Goal: Book appointment/travel/reservation

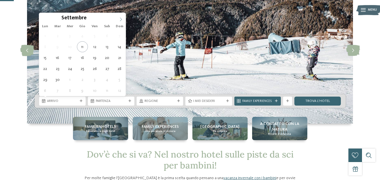
click at [120, 20] on icon at bounding box center [121, 19] width 4 height 4
type div "[DATE]"
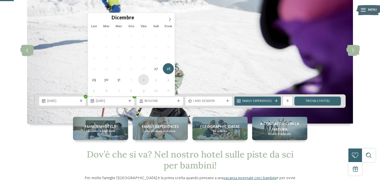
type div "[DATE]"
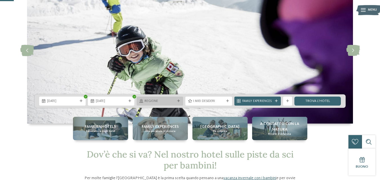
click at [156, 98] on div "Regione" at bounding box center [159, 101] width 46 height 9
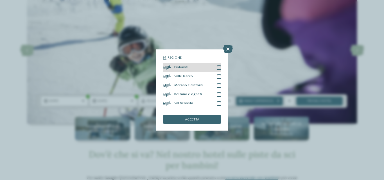
click at [186, 69] on span "Dolomiti" at bounding box center [181, 68] width 14 height 4
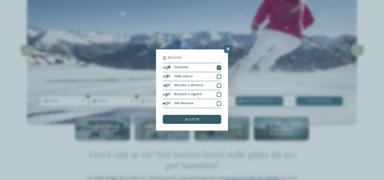
click at [196, 120] on span "accetta" at bounding box center [192, 120] width 14 height 4
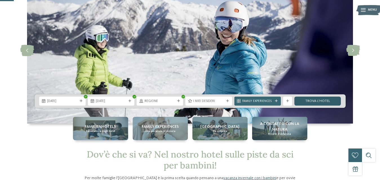
click at [304, 102] on link "trova l’hotel" at bounding box center [317, 101] width 46 height 9
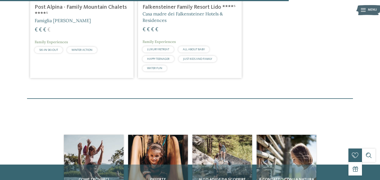
scroll to position [536, 0]
